Goal: Task Accomplishment & Management: Manage account settings

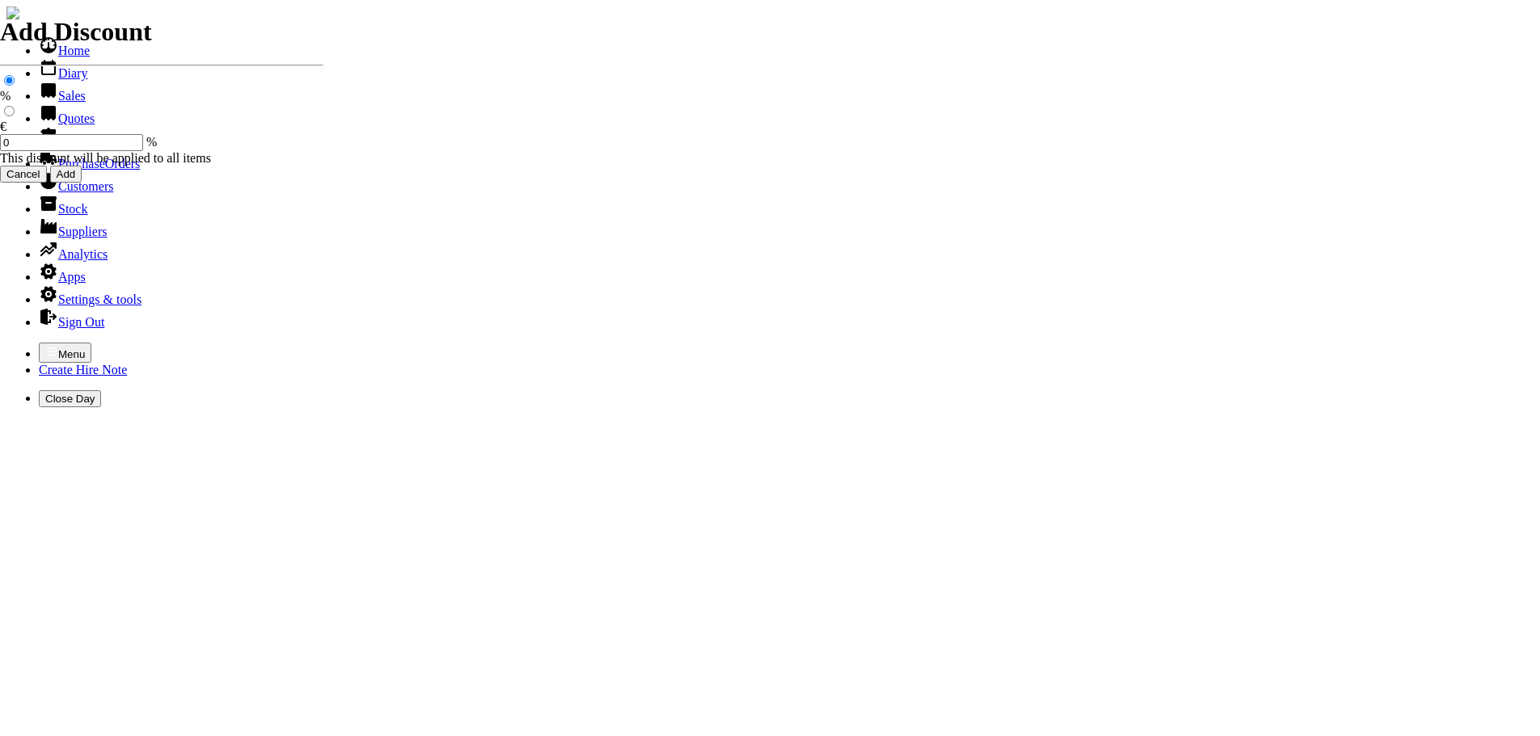
select select "HO"
click at [47, 347] on icon "button" at bounding box center [52, 350] width 10 height 7
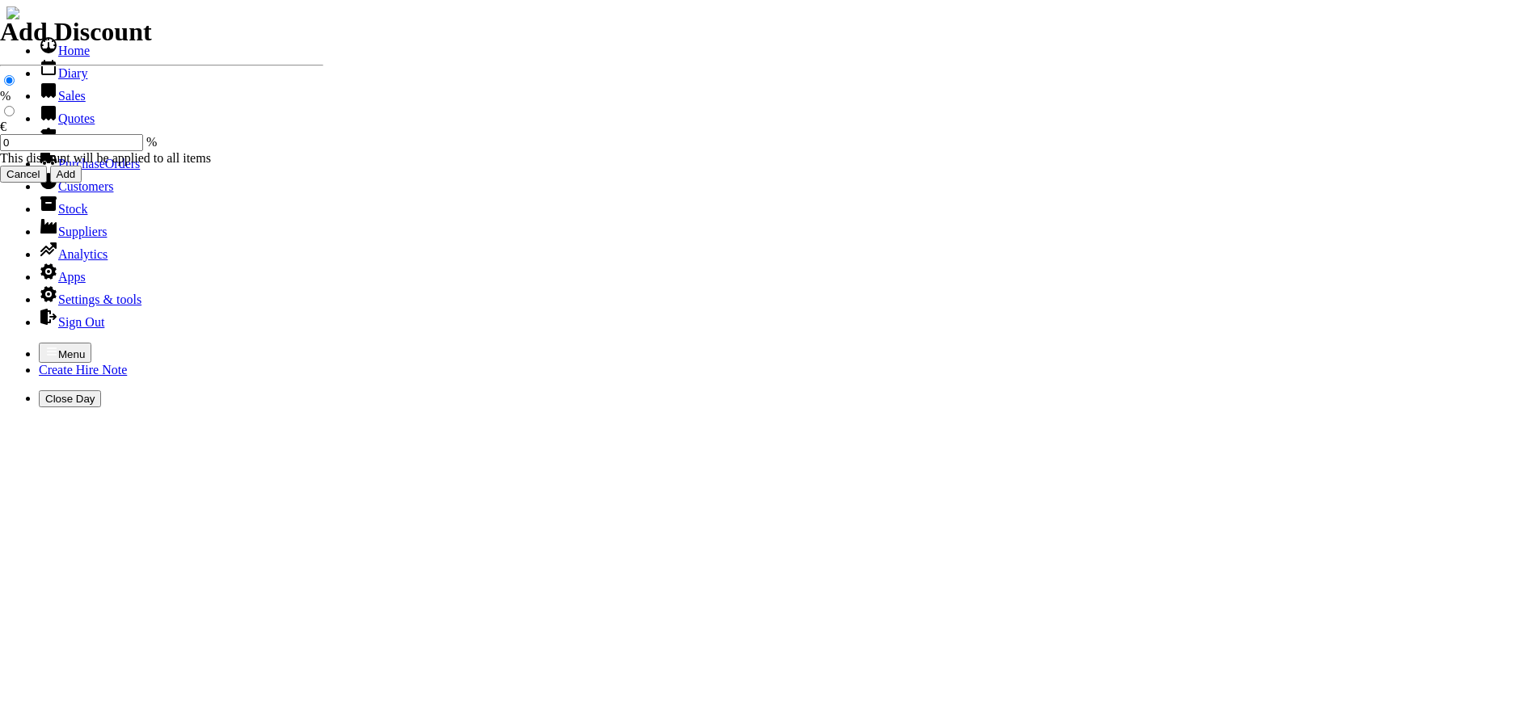
click at [66, 193] on link "Customers" at bounding box center [76, 186] width 74 height 14
click at [67, 193] on link "Customers" at bounding box center [76, 186] width 74 height 14
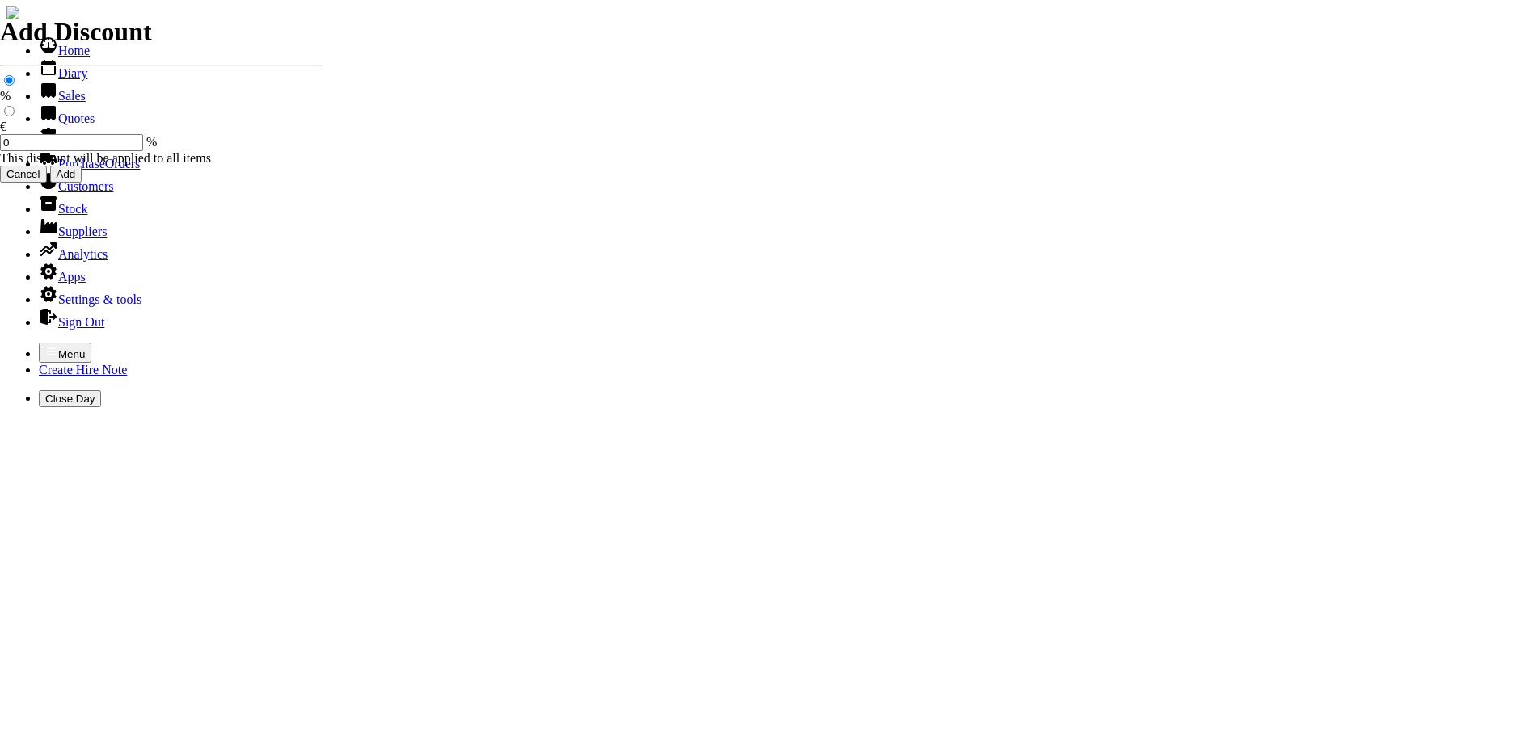
click at [45, 345] on icon "button" at bounding box center [51, 351] width 13 height 13
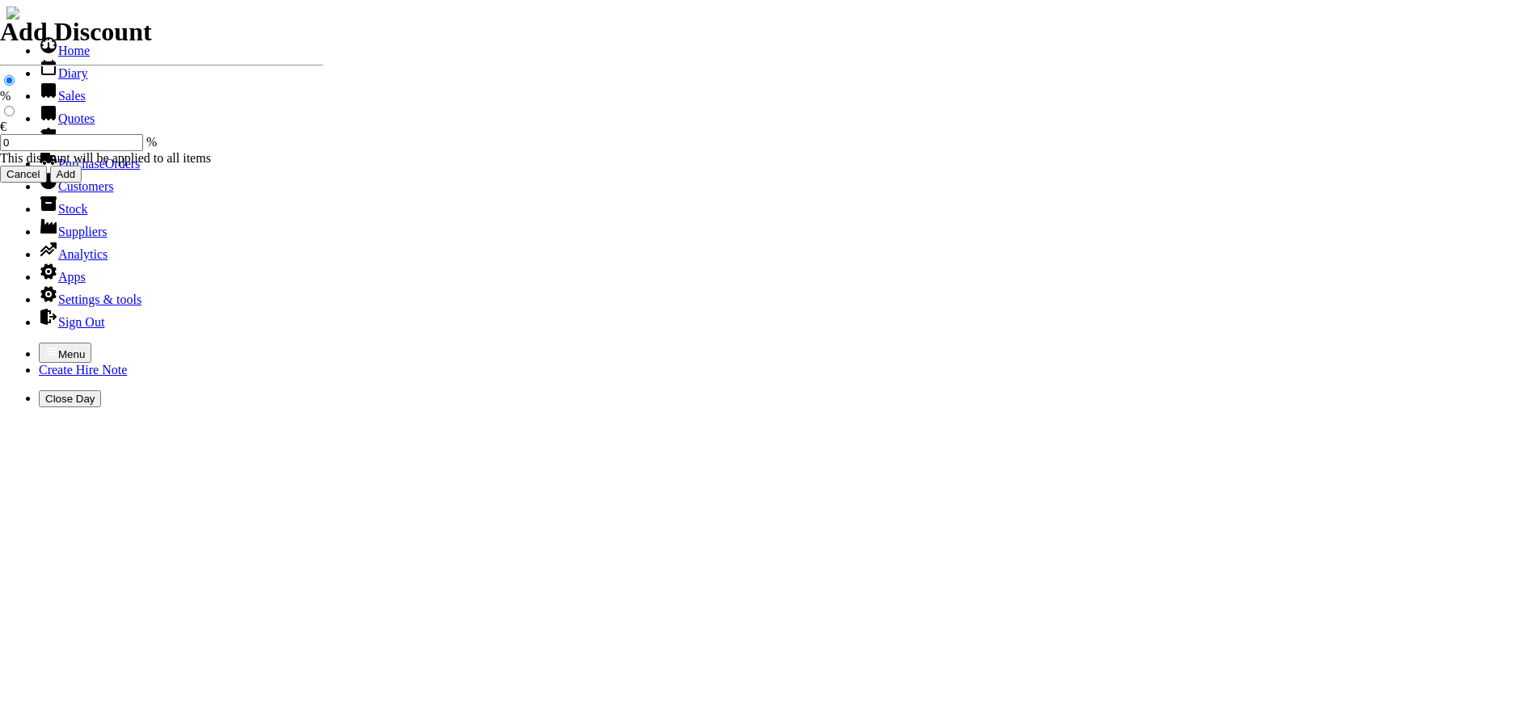
click at [76, 193] on link "Customers" at bounding box center [76, 186] width 74 height 14
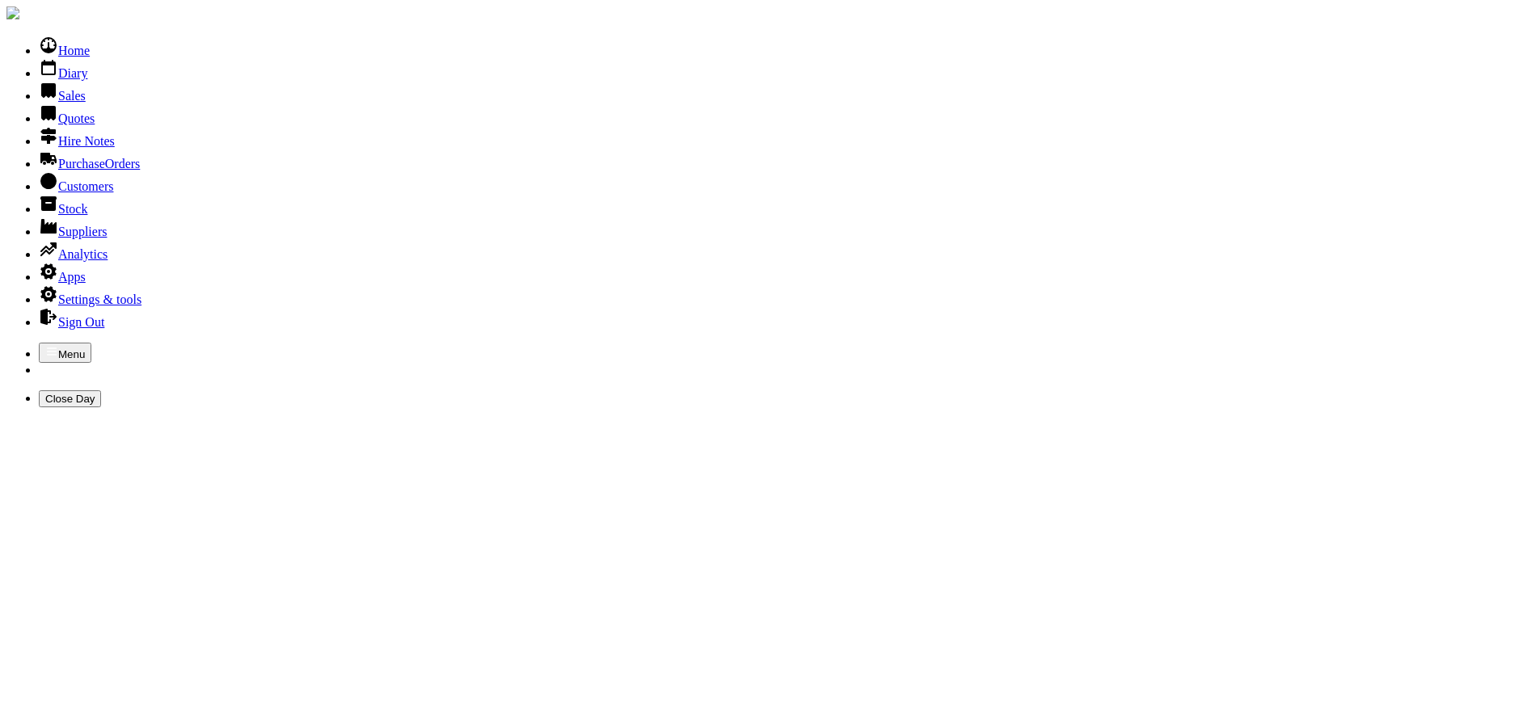
type input "CMD"
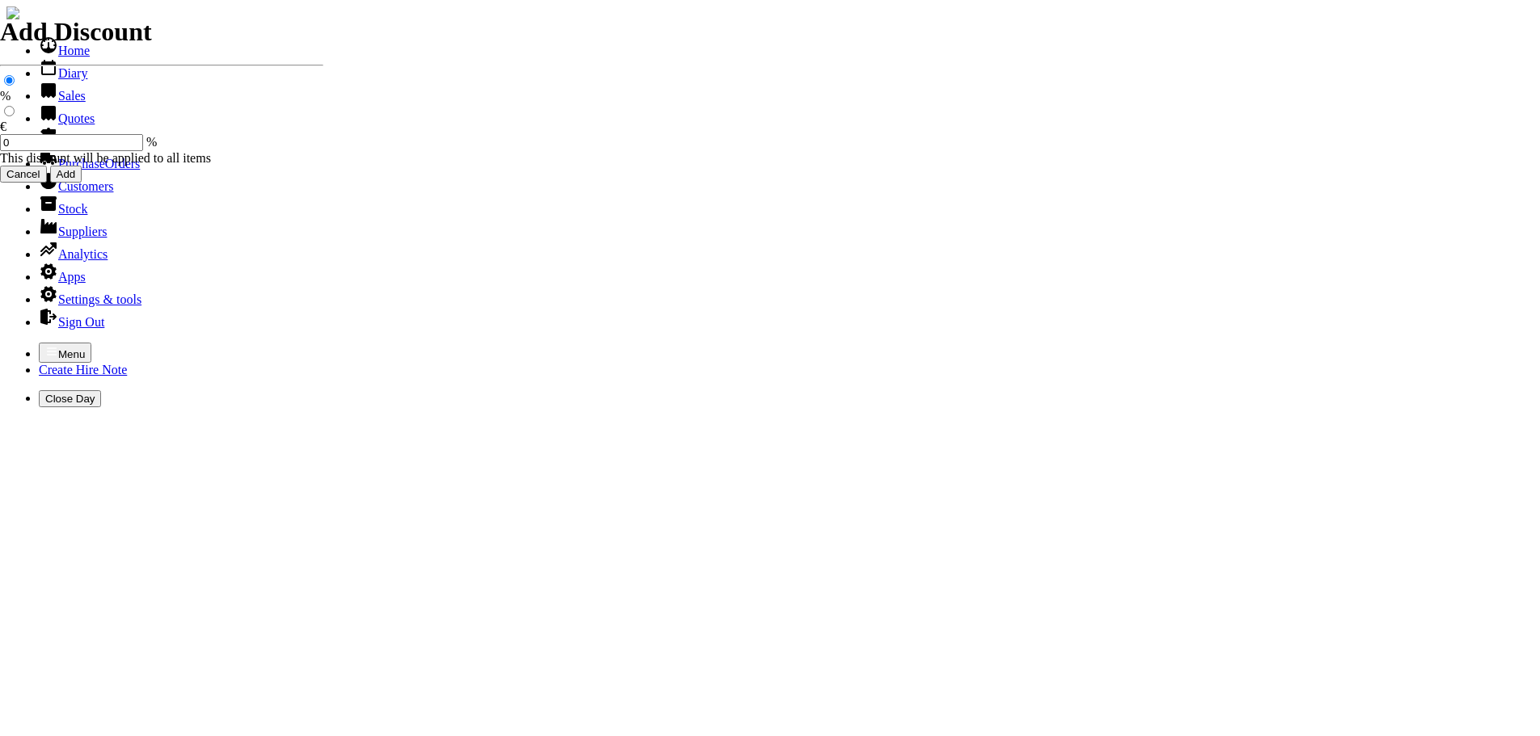
select select "HO"
select select "2"
select select "HO"
select select "2"
